Goal: Navigation & Orientation: Find specific page/section

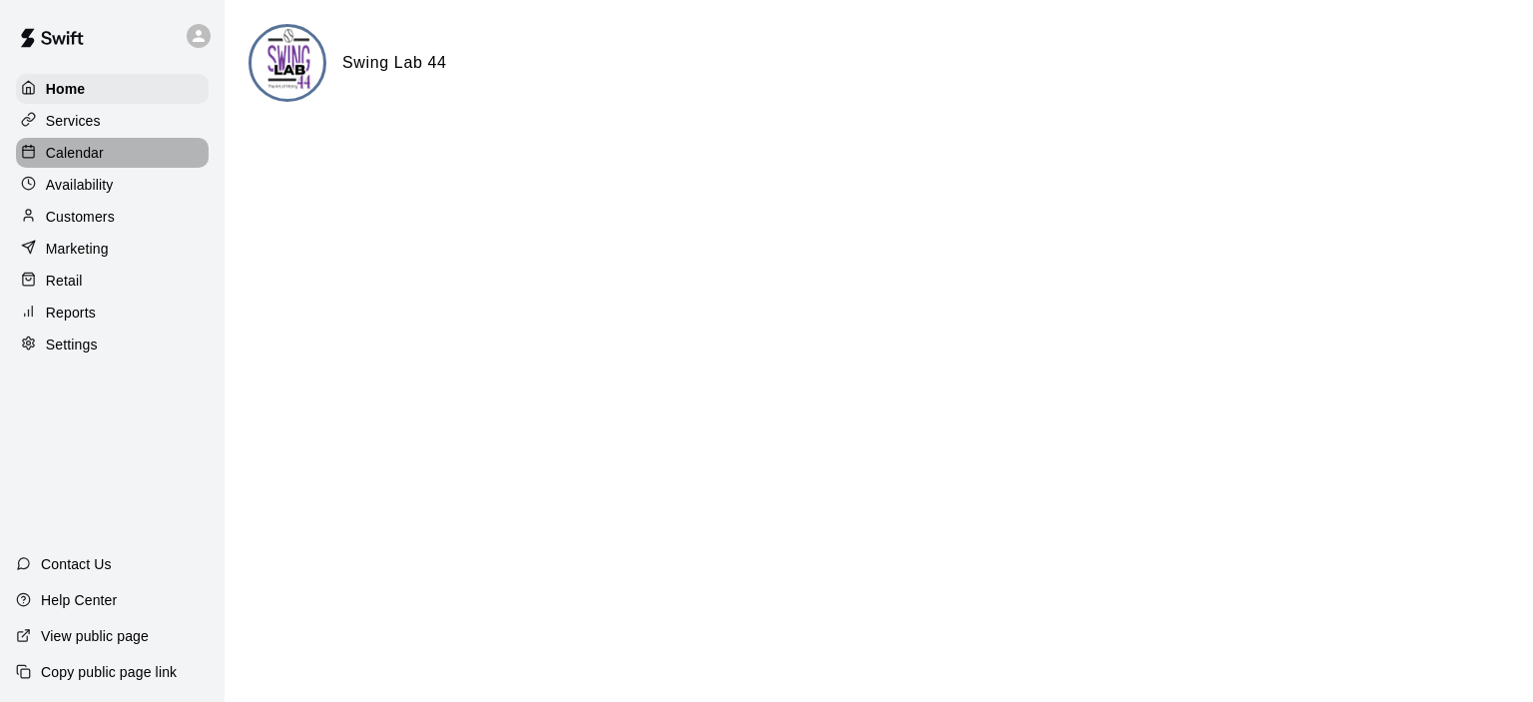
click at [92, 159] on p "Calendar" at bounding box center [75, 153] width 58 height 20
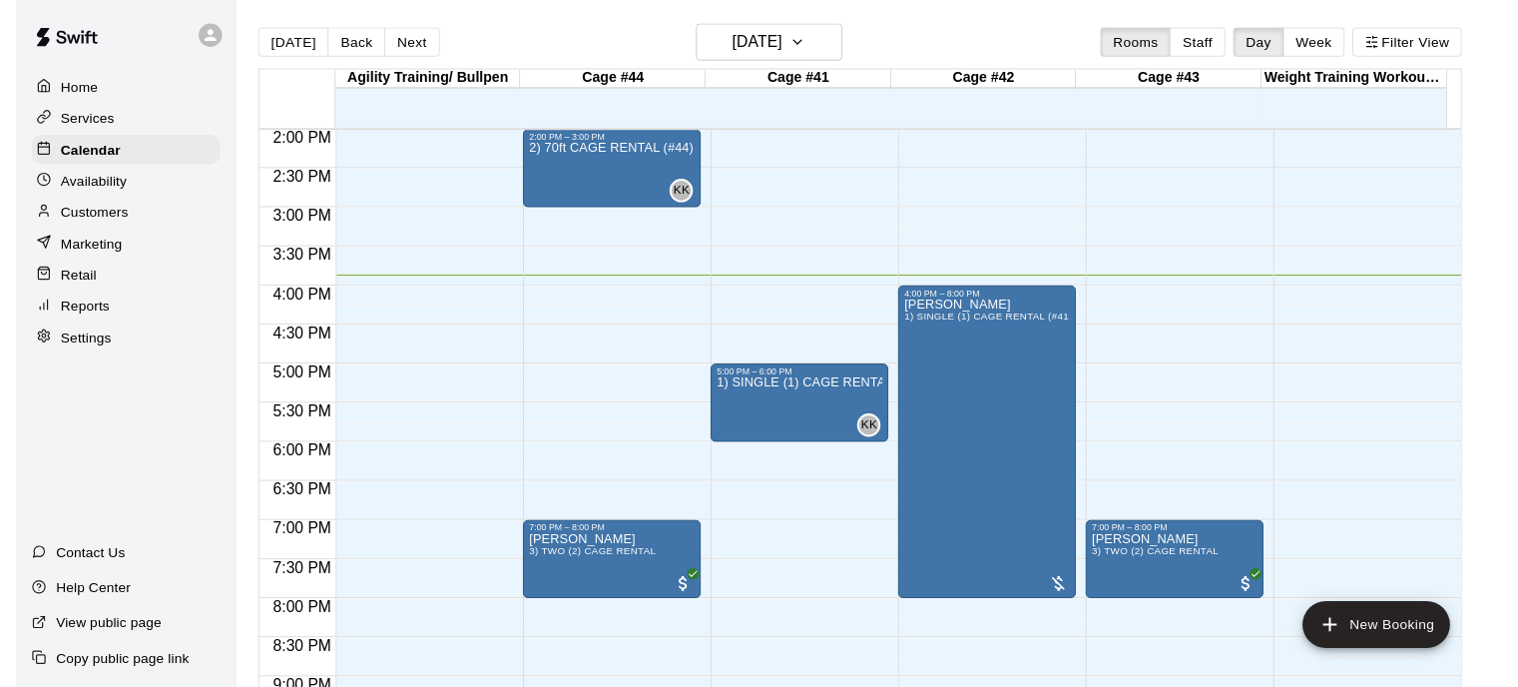
scroll to position [1163, 0]
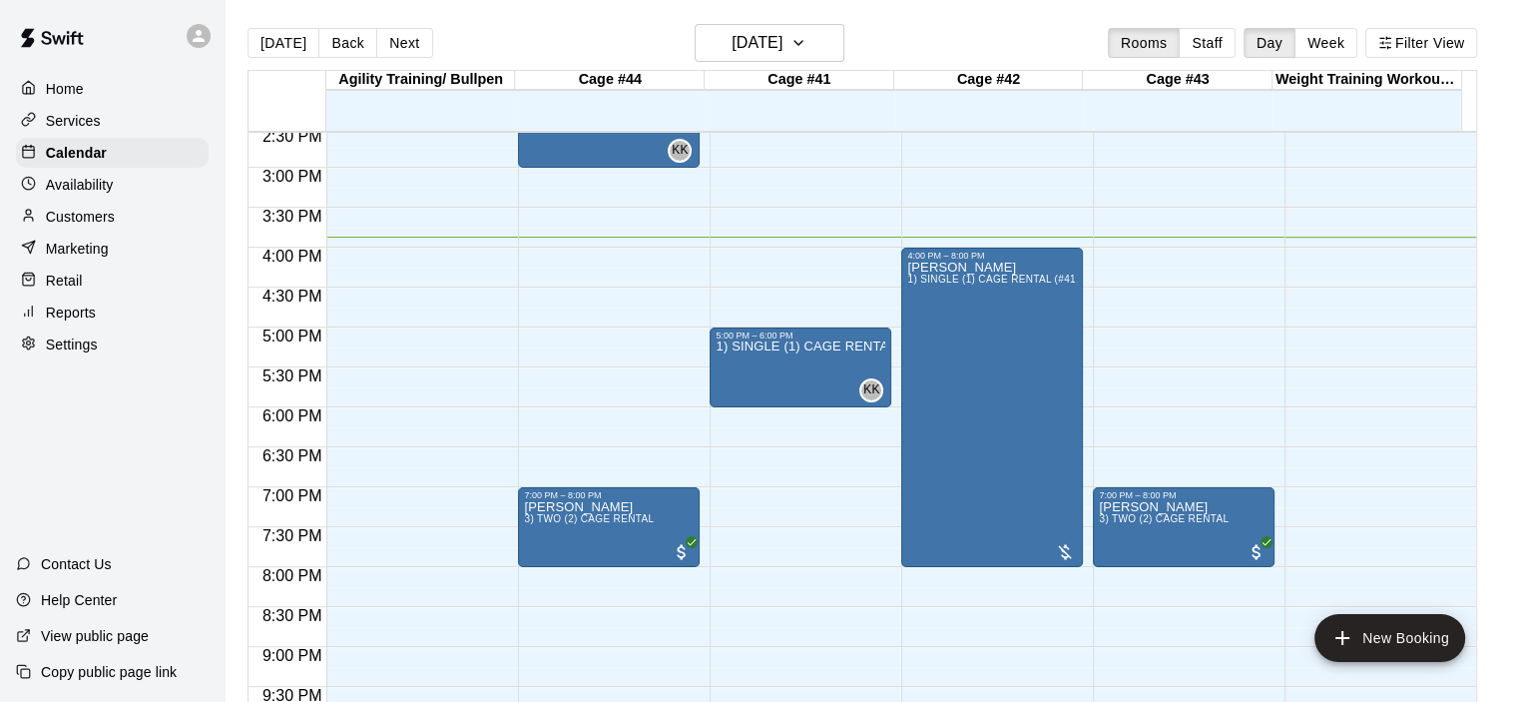
click at [85, 320] on p "Reports" at bounding box center [71, 312] width 50 height 20
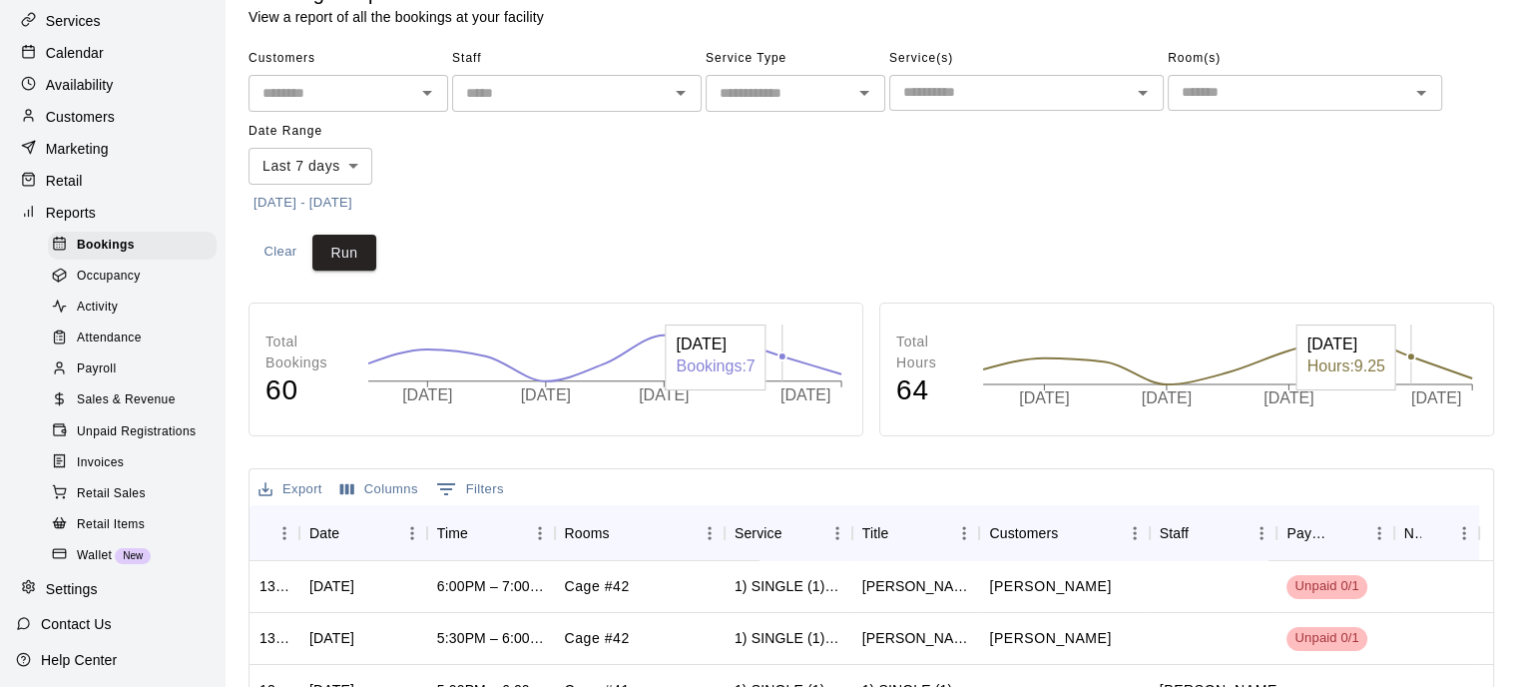
scroll to position [200, 0]
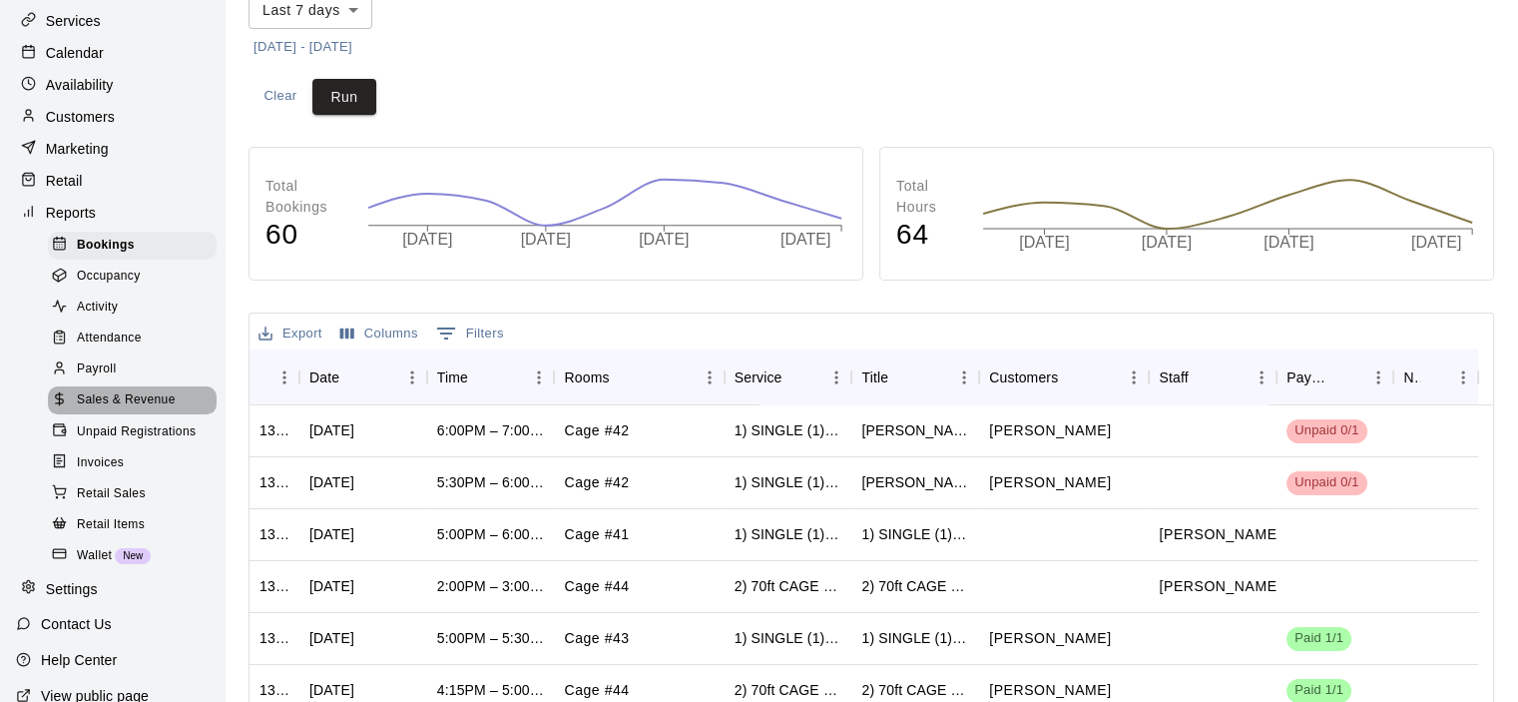
click at [149, 410] on span "Sales & Revenue" at bounding box center [126, 400] width 99 height 20
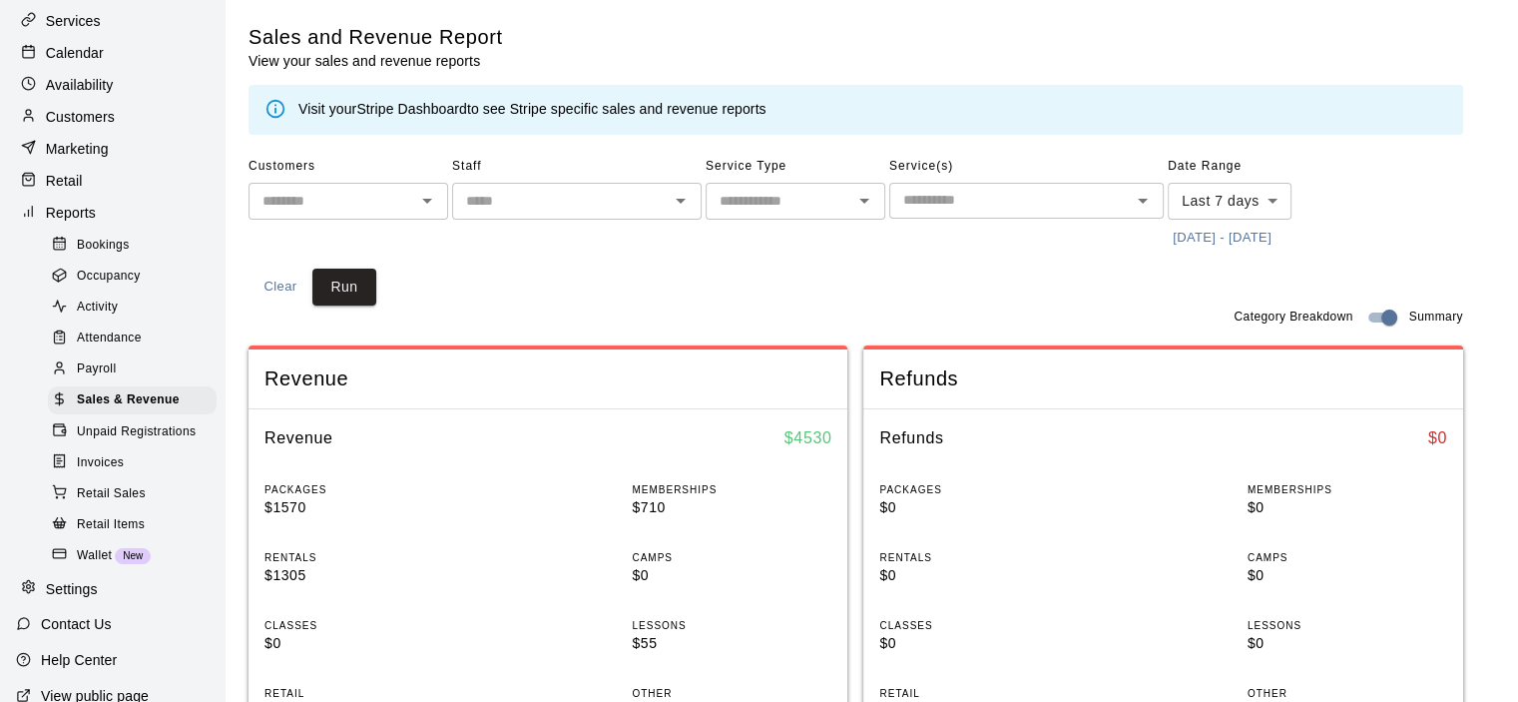
click at [430, 109] on link "Stripe Dashboard" at bounding box center [411, 109] width 111 height 16
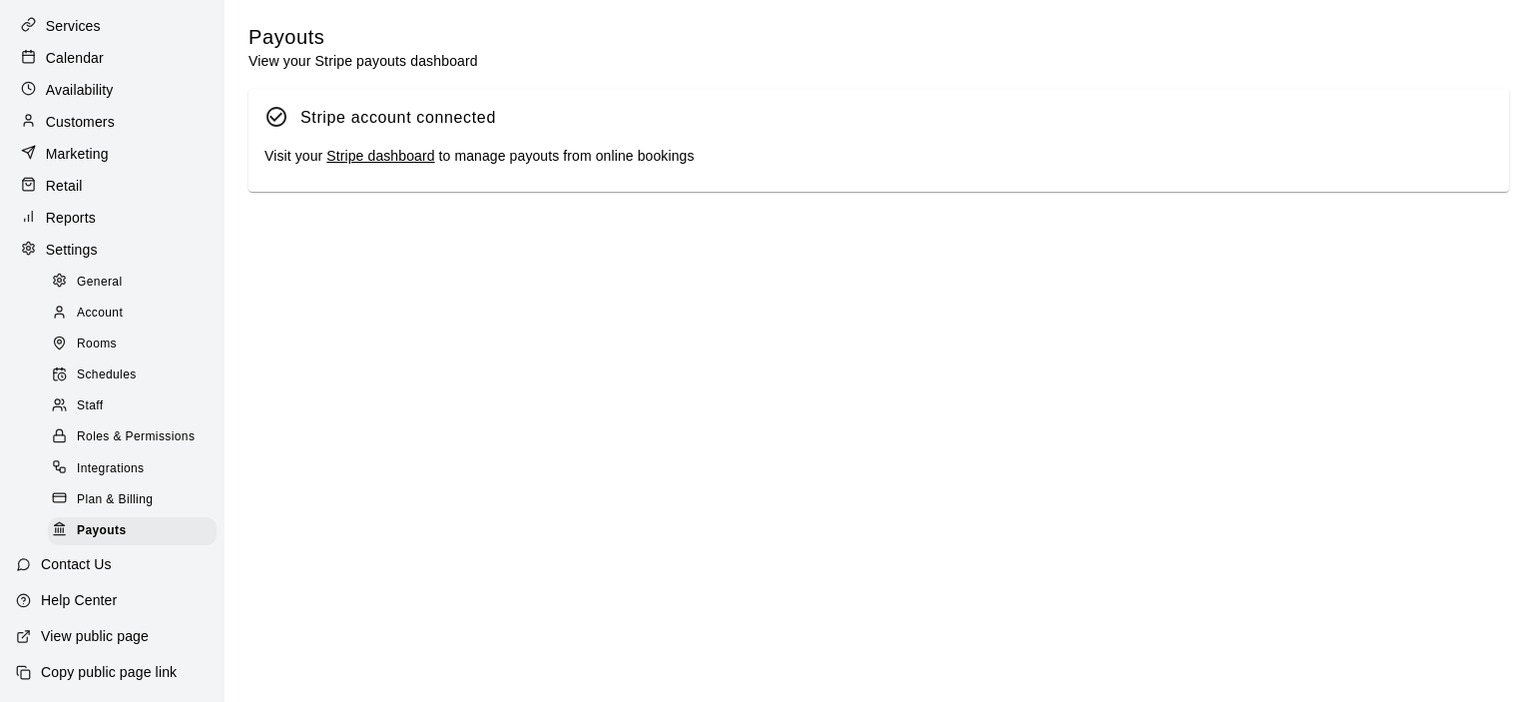
click at [395, 162] on link "Stripe dashboard" at bounding box center [380, 156] width 108 height 16
click at [82, 67] on div "Calendar" at bounding box center [112, 58] width 193 height 30
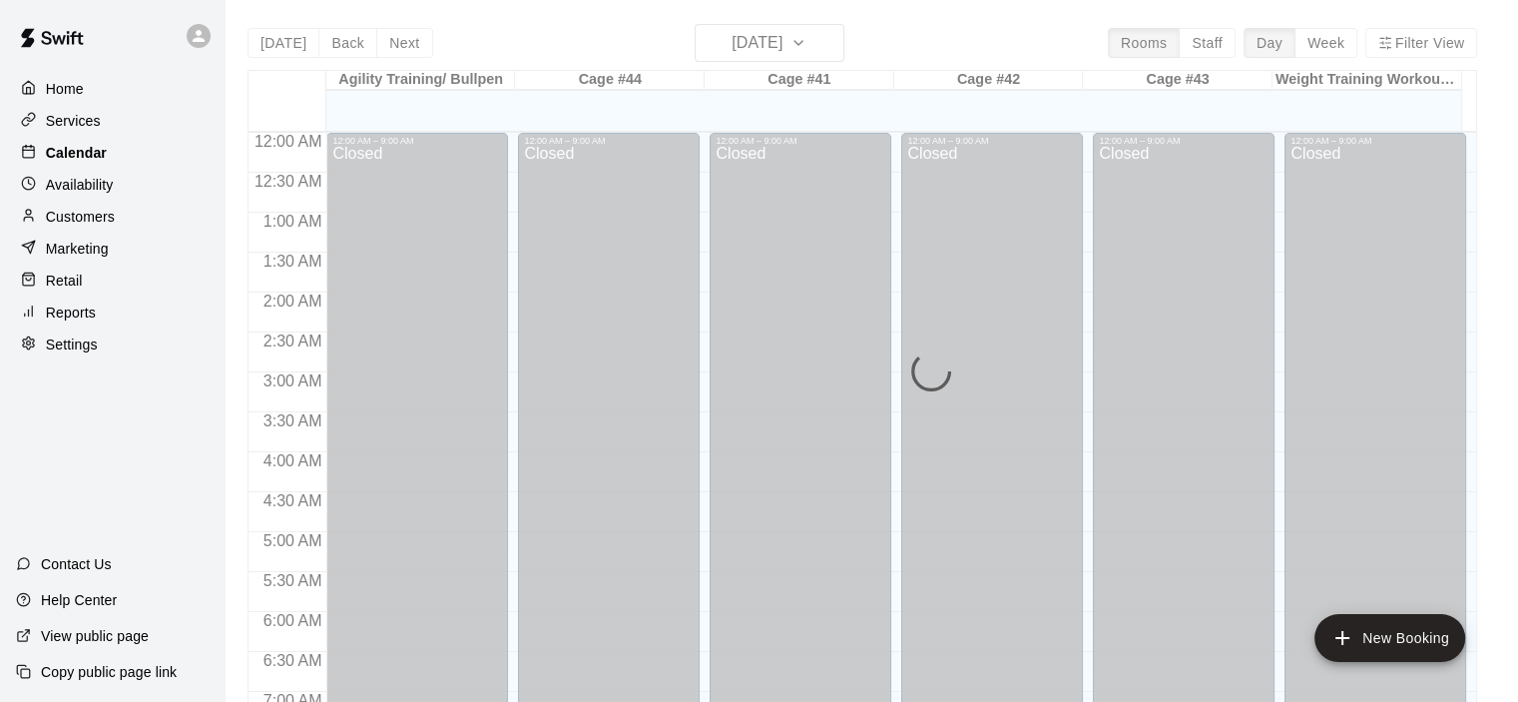
scroll to position [1263, 0]
